Goal: Find specific page/section: Find specific page/section

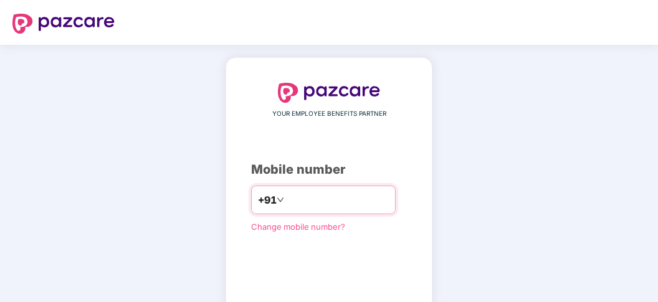
type input "**********"
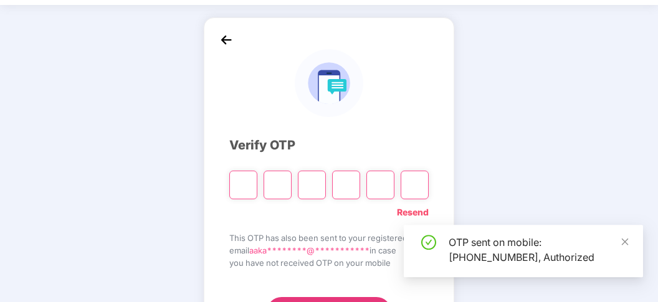
scroll to position [65, 0]
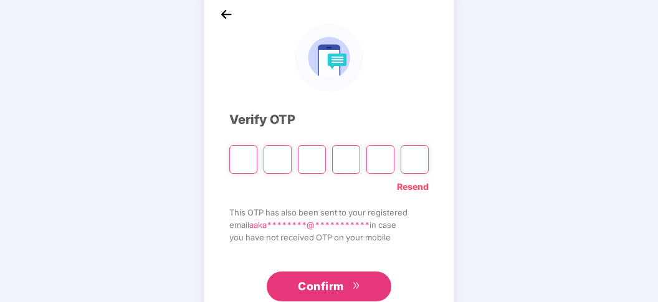
type input "*"
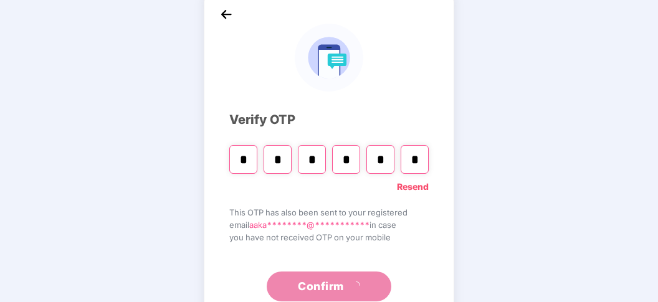
type input "*"
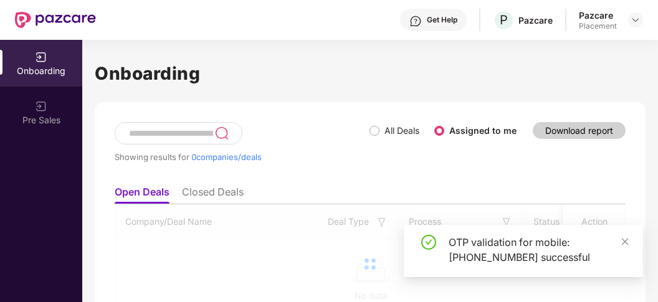
scroll to position [0, 0]
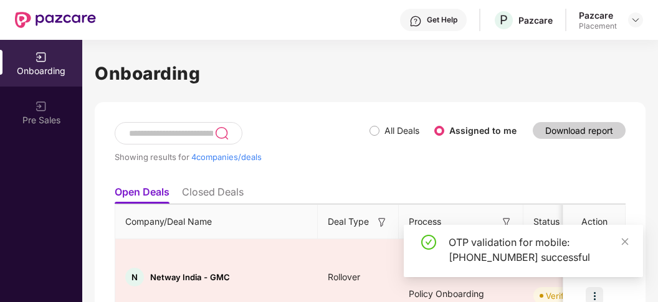
click at [603, 23] on div "Placement" at bounding box center [597, 26] width 38 height 10
drag, startPoint x: 550, startPoint y: 62, endPoint x: 605, endPoint y: 37, distance: 60.2
click at [550, 63] on h1 "Onboarding" at bounding box center [370, 73] width 550 height 27
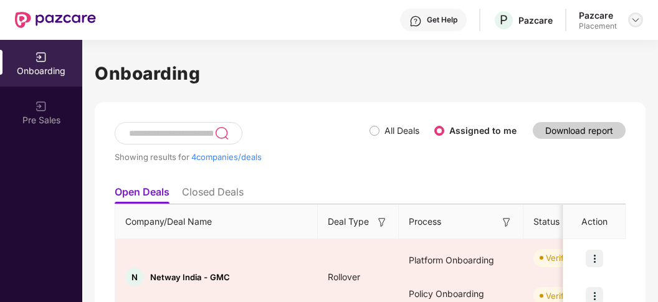
click at [633, 19] on img at bounding box center [635, 20] width 10 height 10
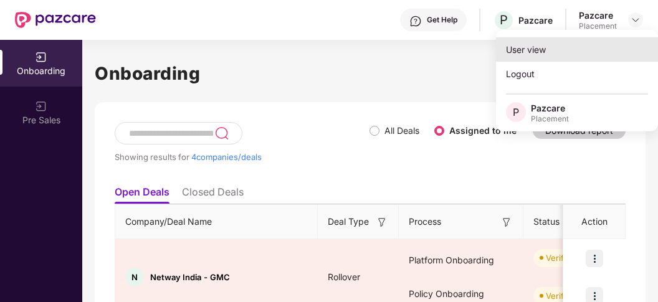
click at [543, 52] on div "User view" at bounding box center [577, 49] width 162 height 24
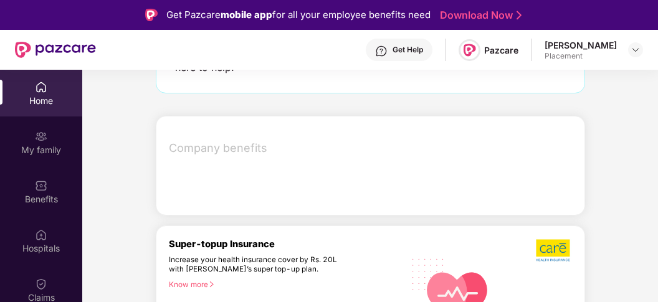
scroll to position [128, 0]
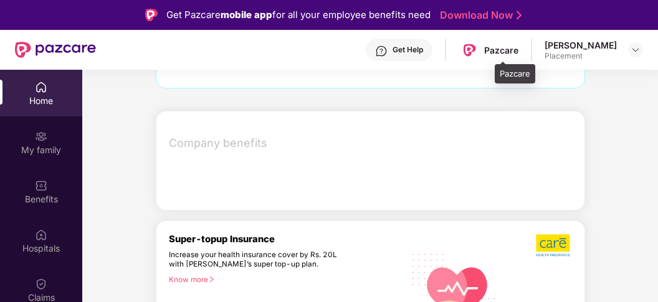
click at [518, 50] on div "Pazcare" at bounding box center [501, 50] width 34 height 12
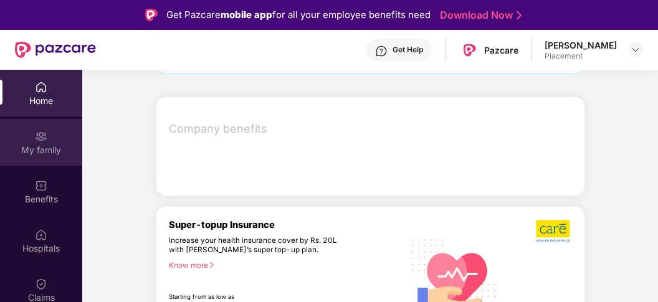
click at [42, 150] on div "My family" at bounding box center [41, 150] width 82 height 12
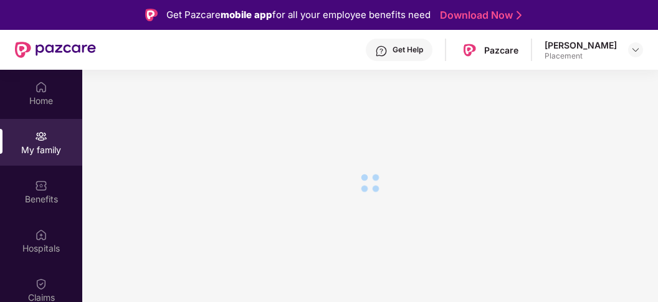
scroll to position [0, 0]
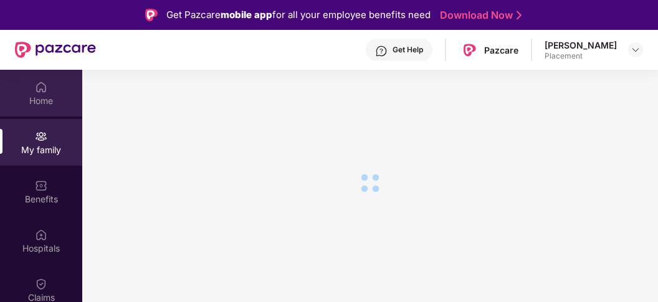
click at [42, 98] on div "Home" at bounding box center [41, 101] width 82 height 12
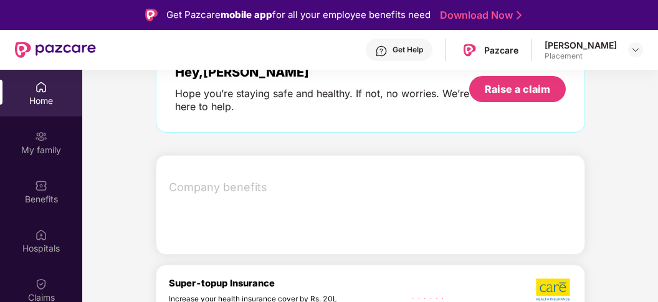
scroll to position [142, 0]
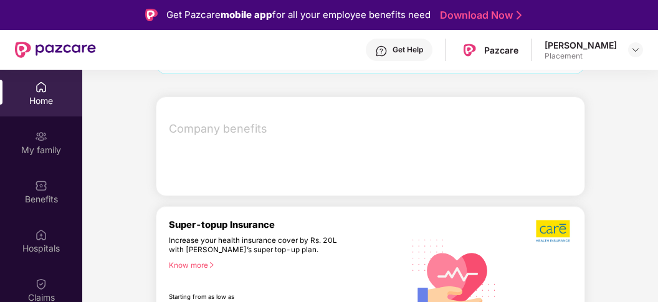
click at [253, 133] on span "Company benefits" at bounding box center [371, 128] width 405 height 17
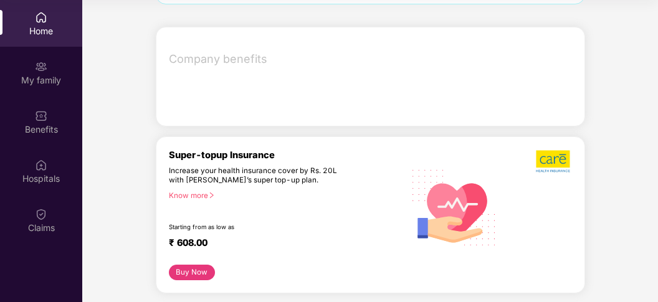
scroll to position [0, 0]
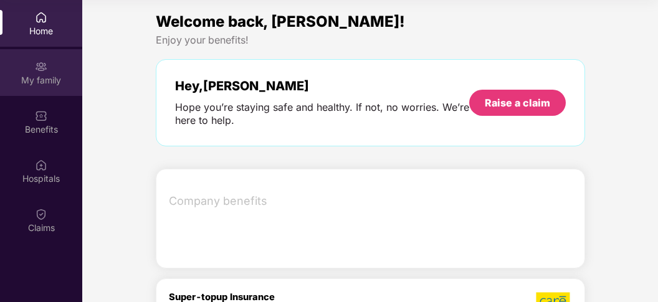
click at [39, 75] on div "My family" at bounding box center [41, 80] width 82 height 12
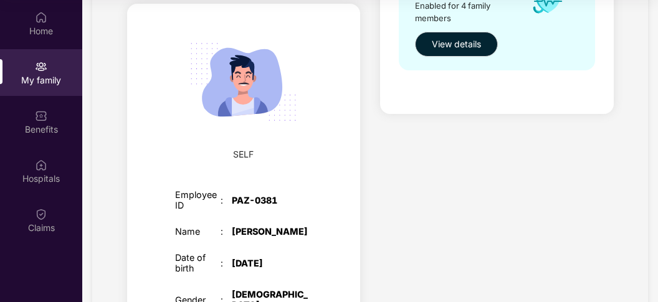
scroll to position [119, 0]
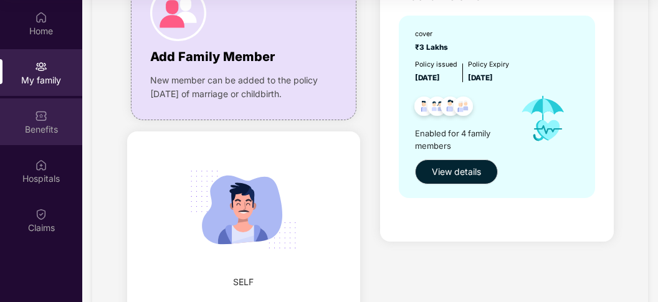
click at [47, 125] on div "Benefits" at bounding box center [41, 129] width 82 height 12
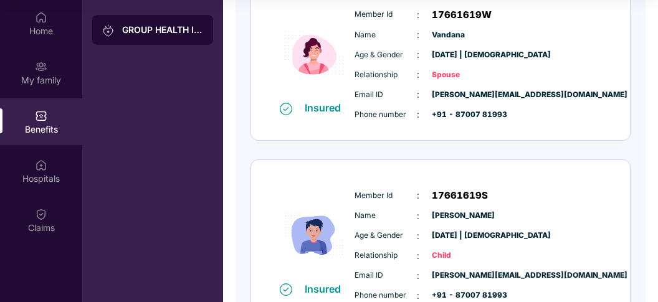
scroll to position [658, 0]
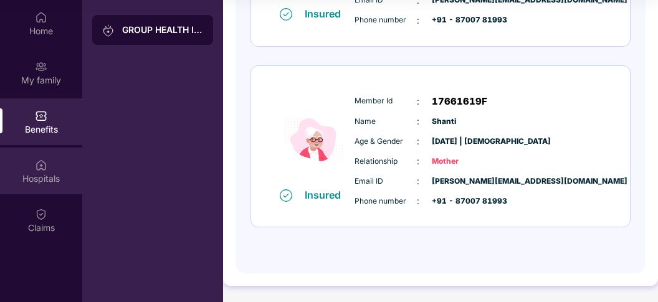
click at [47, 174] on div "Hospitals" at bounding box center [41, 178] width 82 height 12
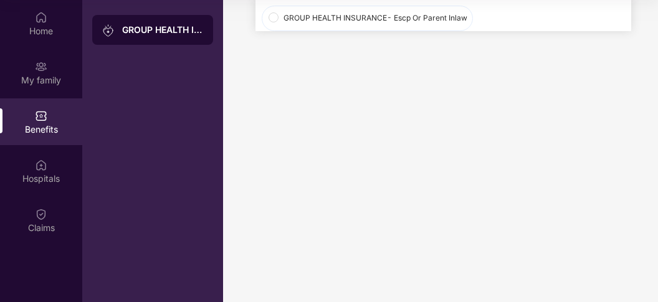
scroll to position [0, 0]
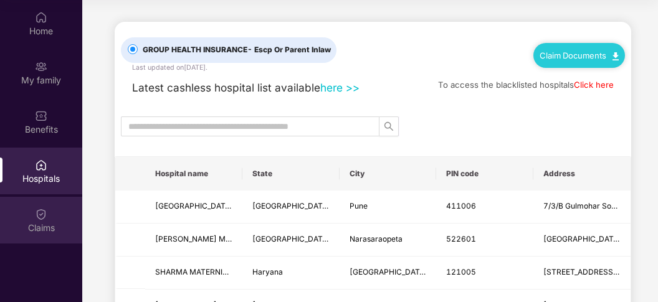
click at [42, 220] on img at bounding box center [41, 214] width 12 height 12
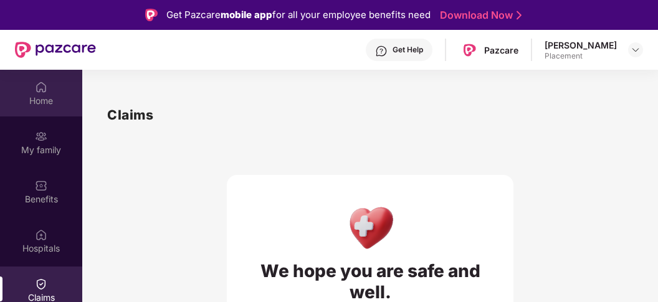
click at [40, 83] on img at bounding box center [41, 87] width 12 height 12
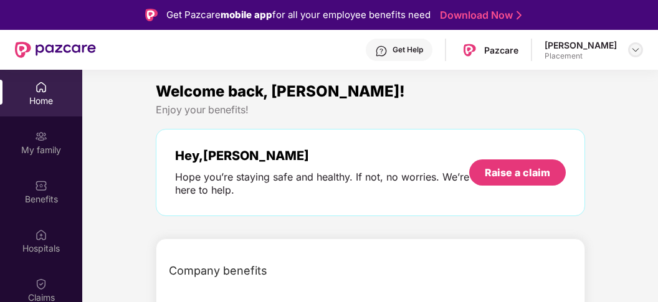
click at [638, 49] on img at bounding box center [635, 50] width 10 height 10
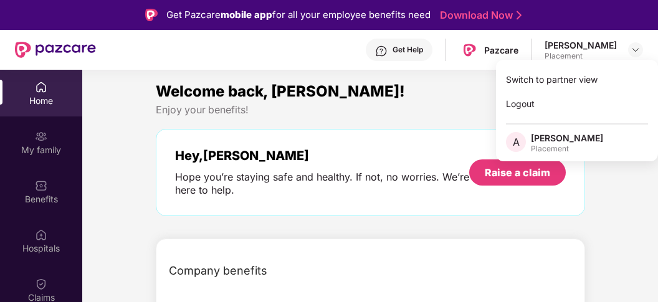
click at [542, 145] on div "Placement" at bounding box center [567, 149] width 72 height 10
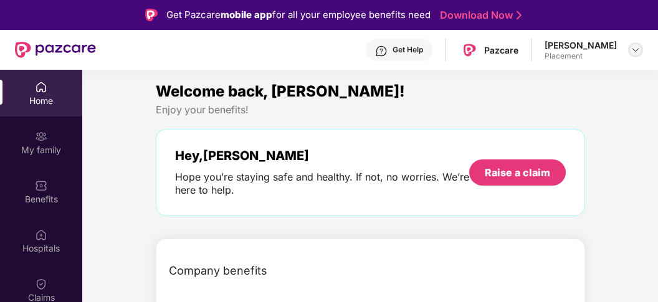
click at [633, 49] on img at bounding box center [635, 50] width 10 height 10
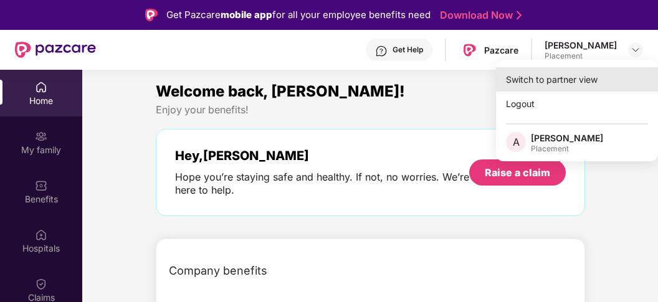
click at [555, 76] on div "Switch to partner view" at bounding box center [577, 79] width 162 height 24
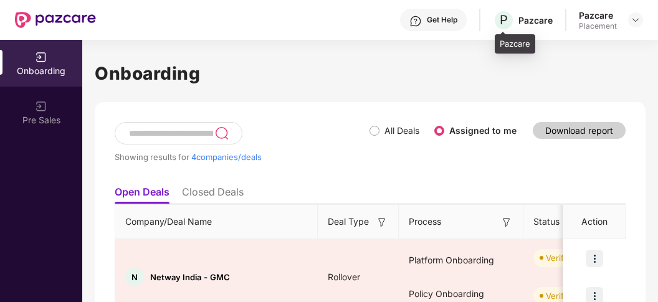
click at [537, 20] on div "Pazcare" at bounding box center [535, 20] width 34 height 12
click at [632, 19] on img at bounding box center [635, 20] width 10 height 10
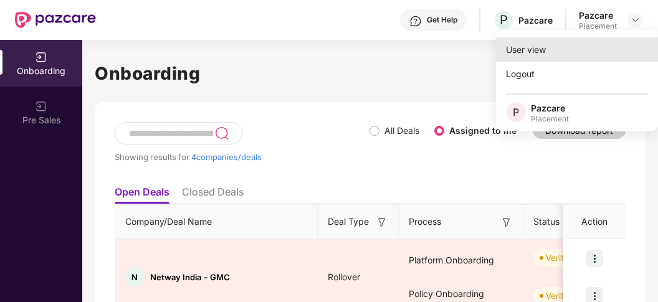
click at [542, 48] on div "User view" at bounding box center [577, 49] width 162 height 24
